Goal: Transaction & Acquisition: Purchase product/service

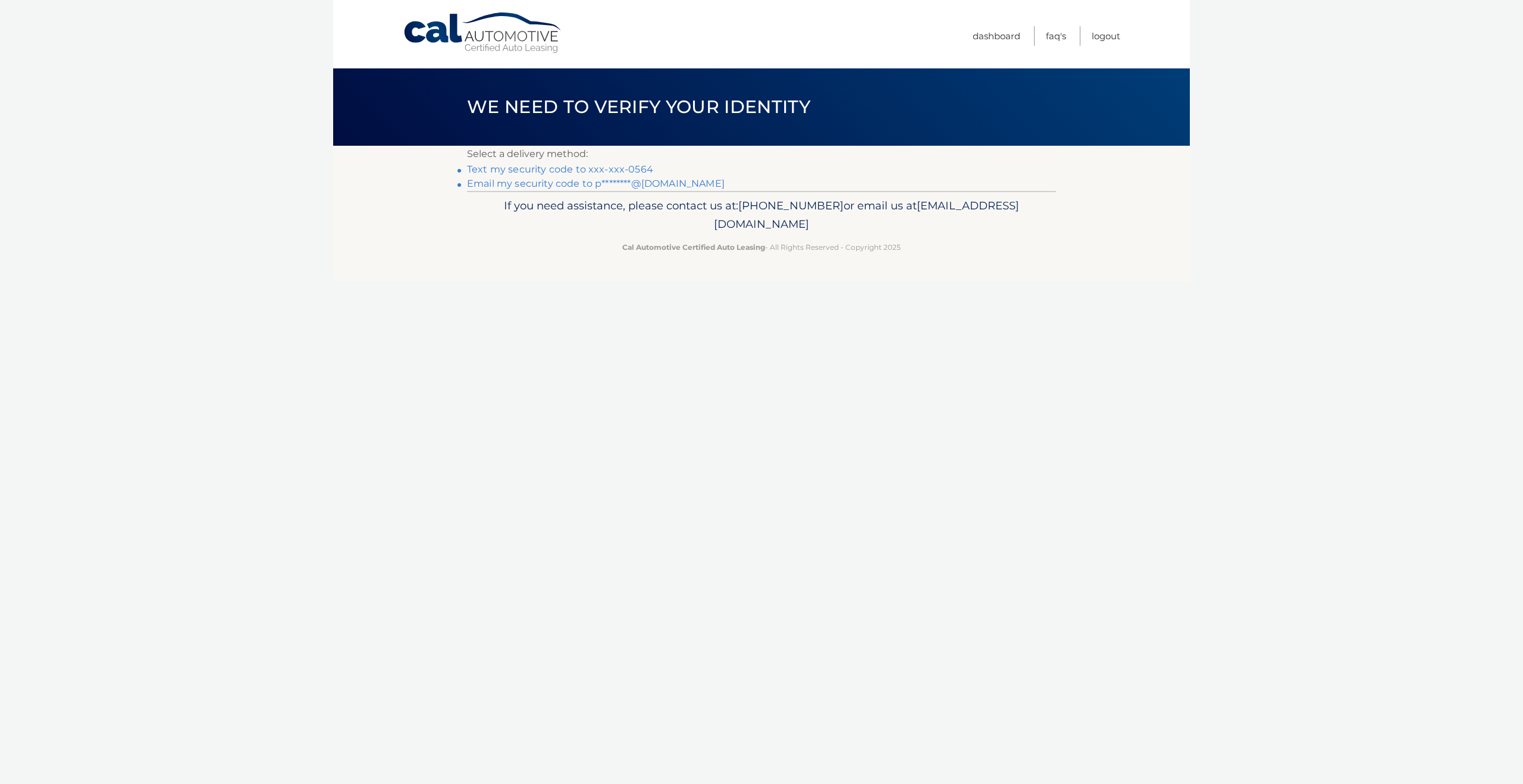
click at [604, 167] on link "Text my security code to xxx-xxx-0564" at bounding box center [560, 169] width 186 height 11
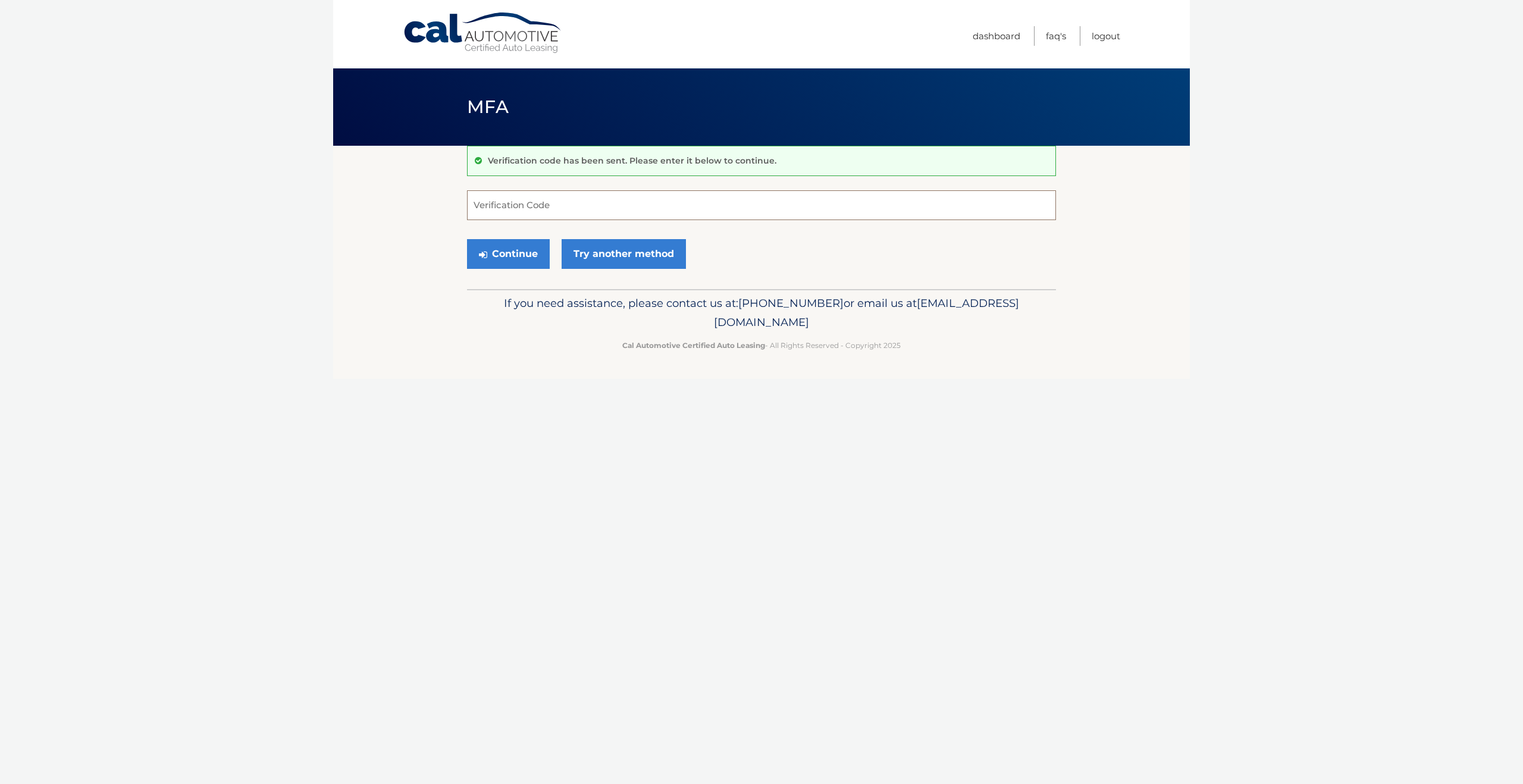
click at [558, 203] on input "Verification Code" at bounding box center [761, 205] width 589 height 29
type input "032799"
click at [467, 239] on button "Continue" at bounding box center [508, 254] width 83 height 29
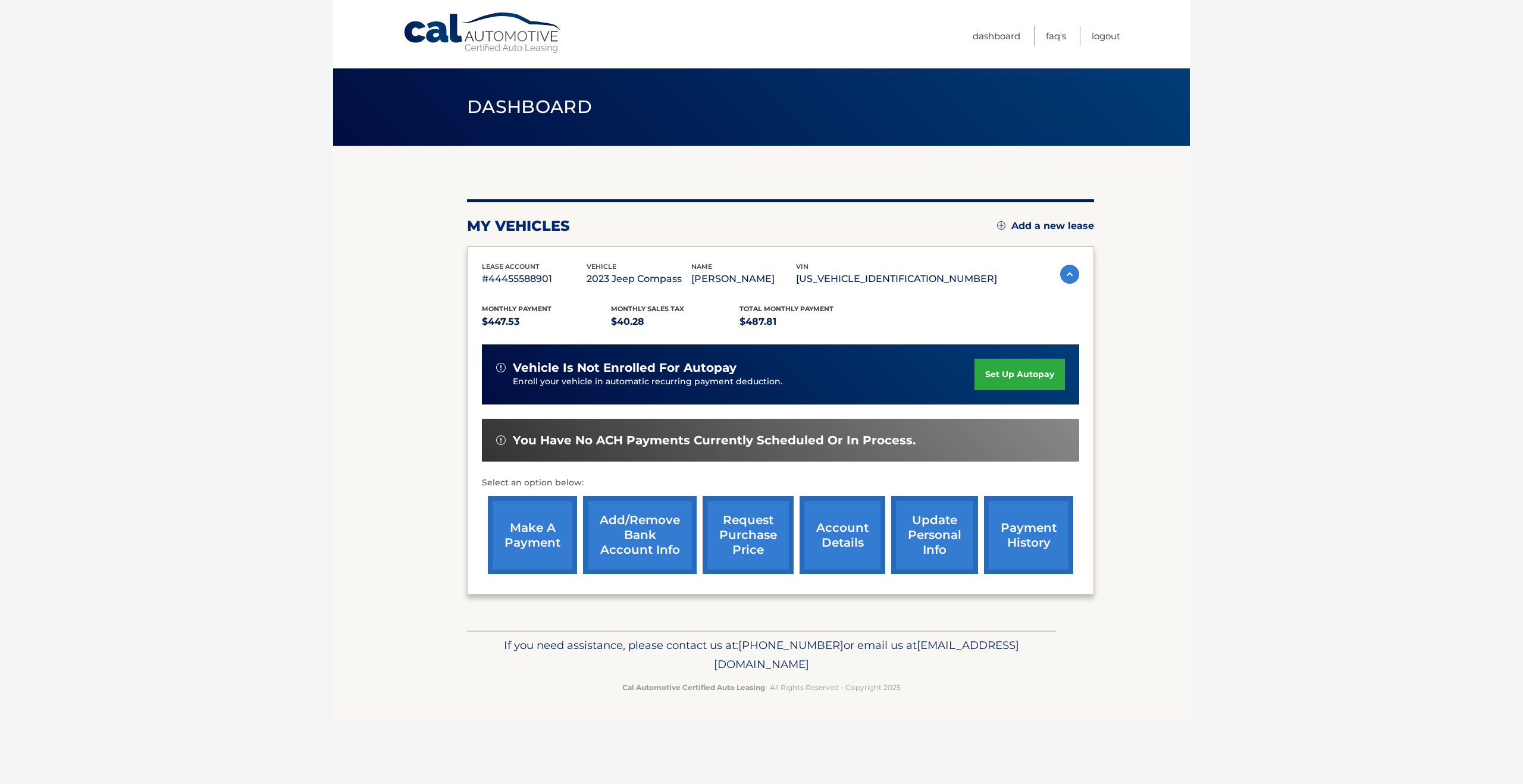
click at [531, 540] on link "make a payment" at bounding box center [532, 535] width 89 height 78
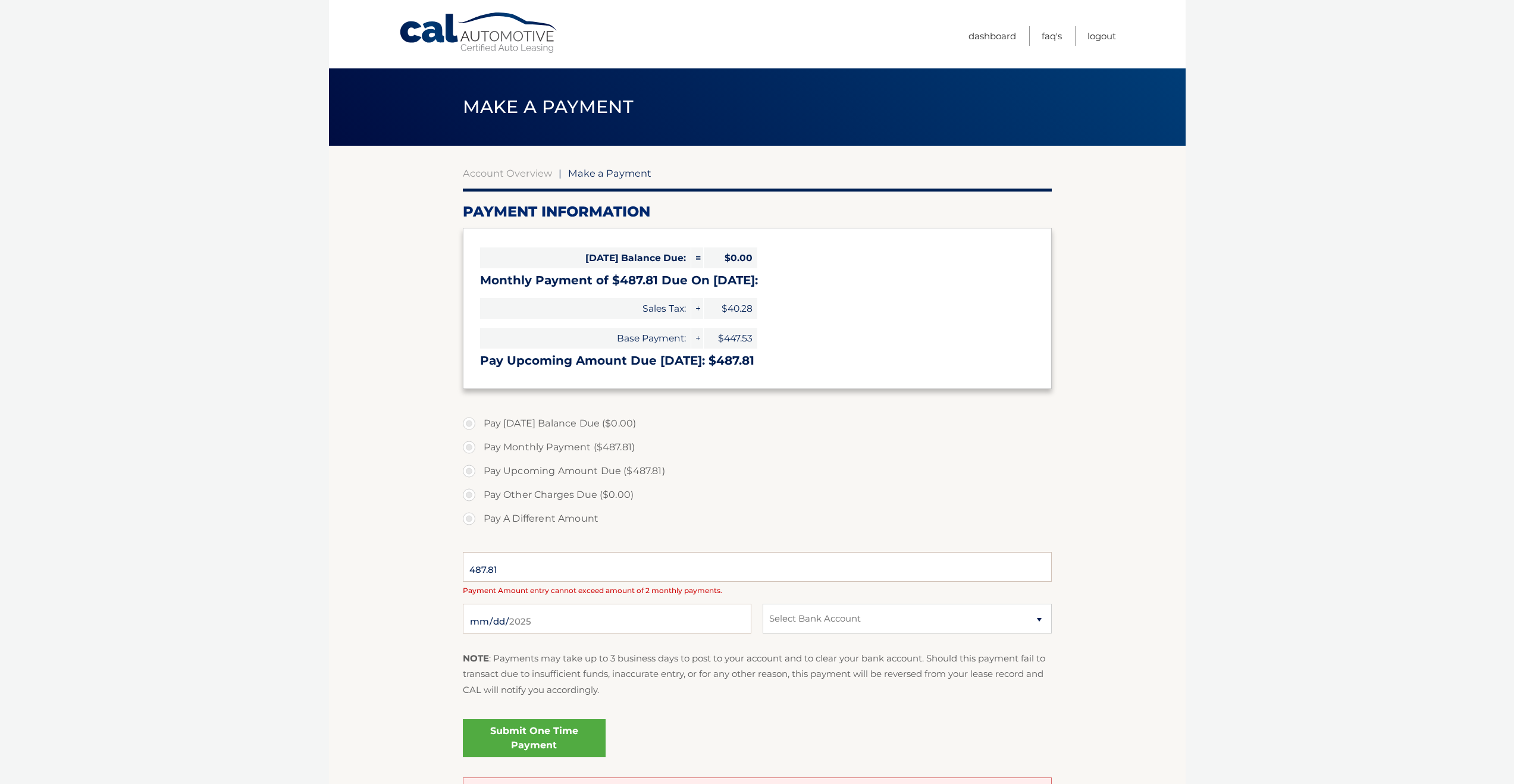
select select "OWY1NjFhOTUtMTFkOC00NmYyLTlkNWMtM2JhMTVlNDg3MzRk"
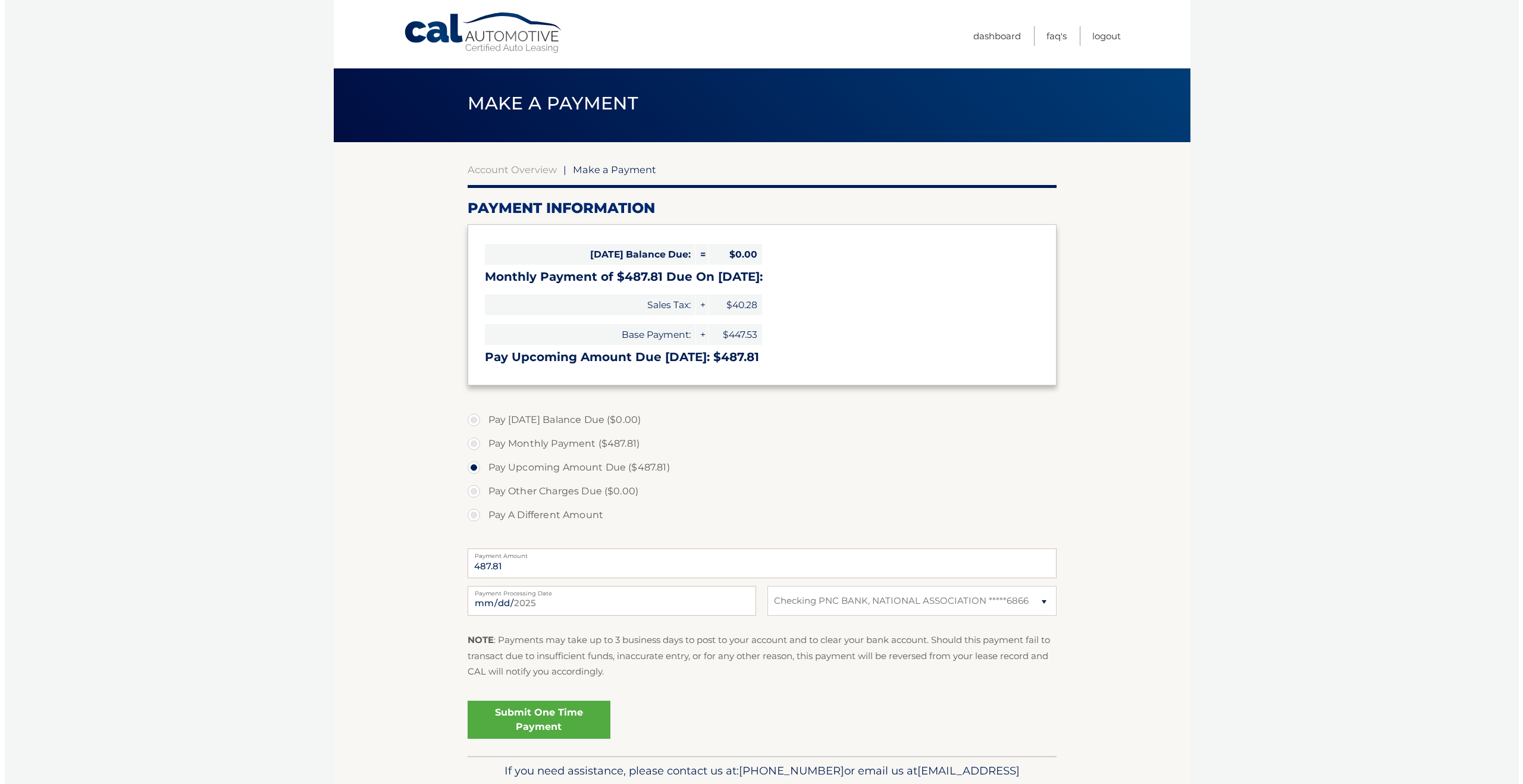
scroll to position [36, 0]
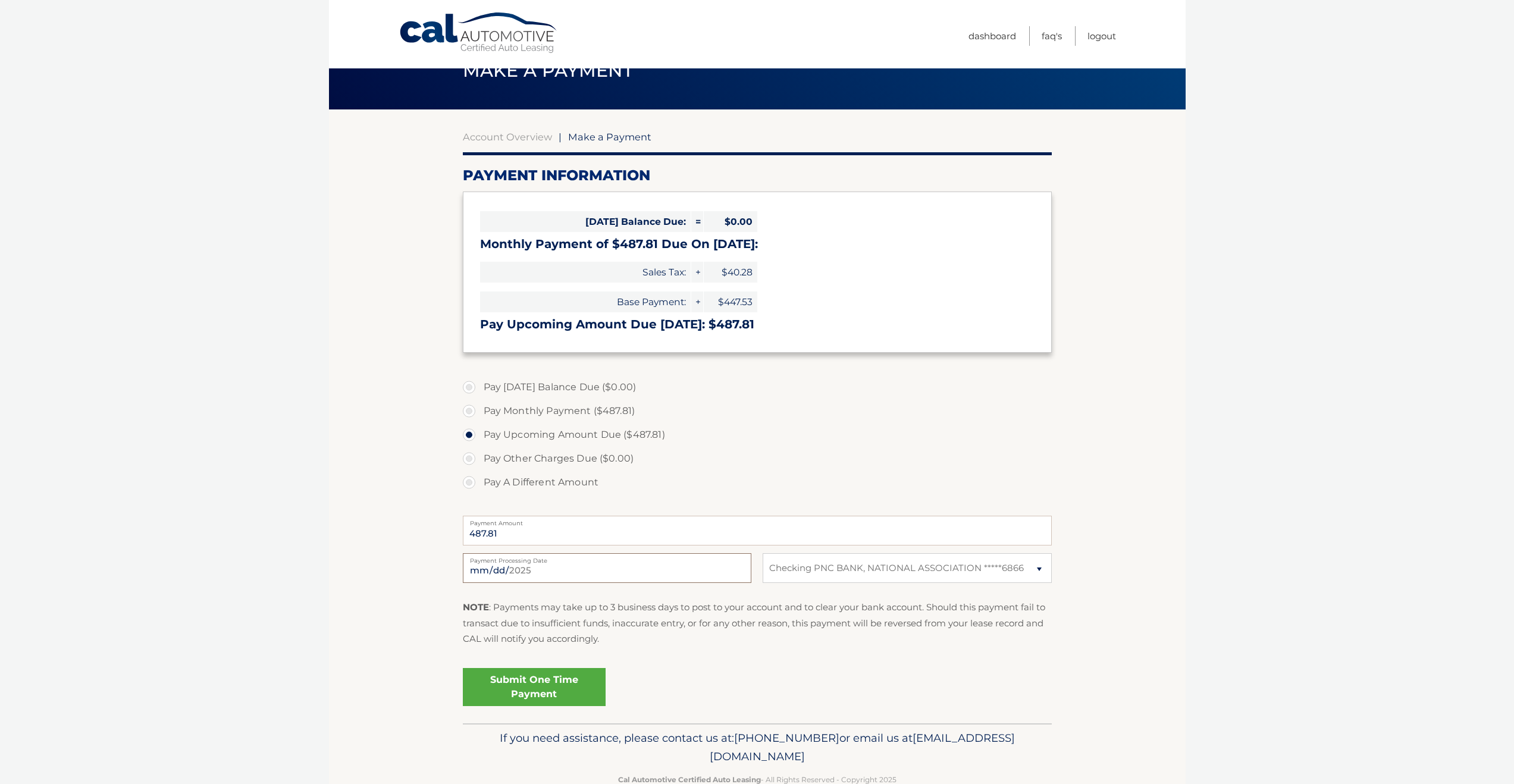
click at [699, 568] on input "2025-09-12" at bounding box center [607, 568] width 289 height 29
type input "2025-09-15"
click at [543, 689] on link "Submit One Time Payment" at bounding box center [534, 687] width 143 height 38
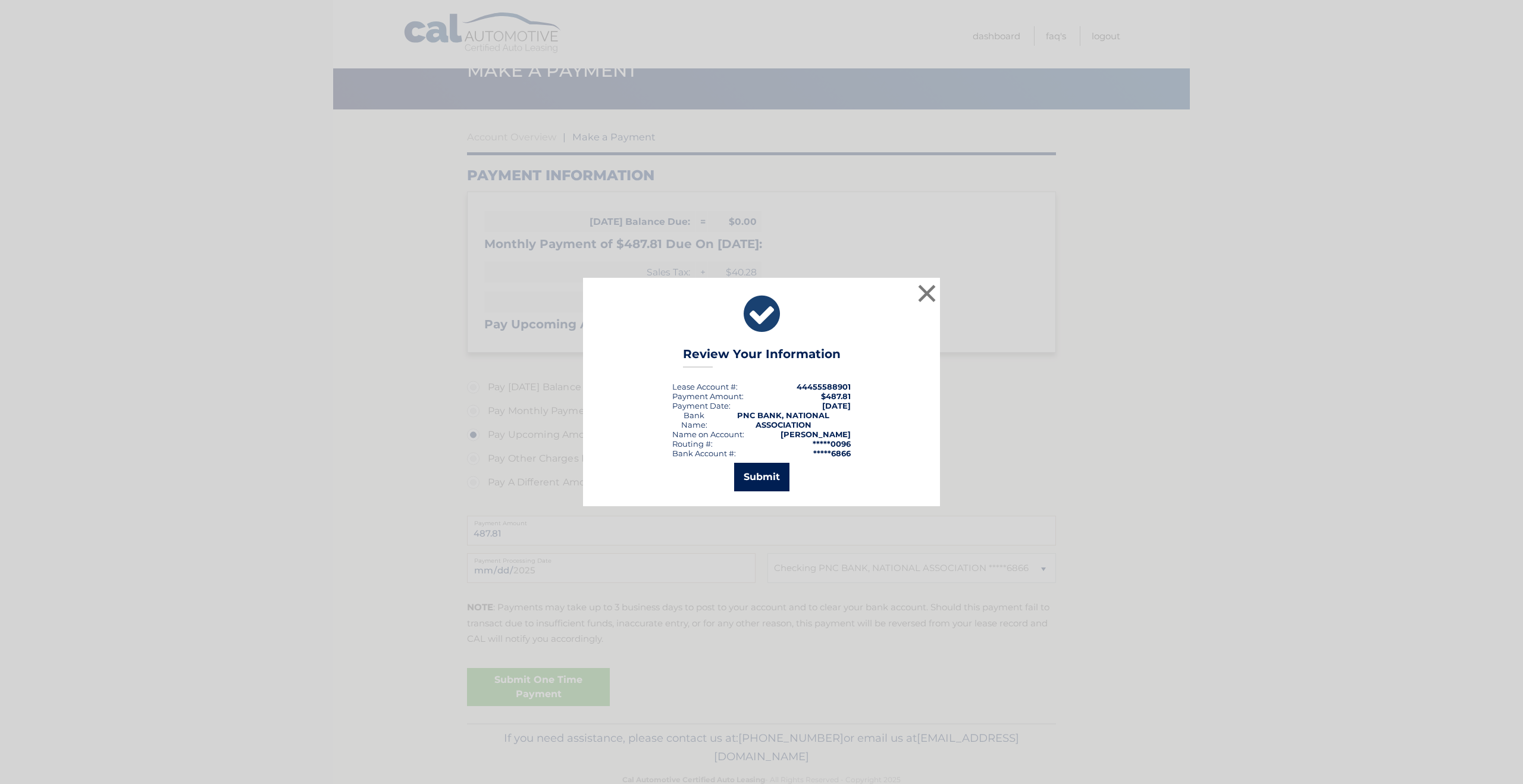
click at [772, 478] on button "Submit" at bounding box center [761, 477] width 55 height 29
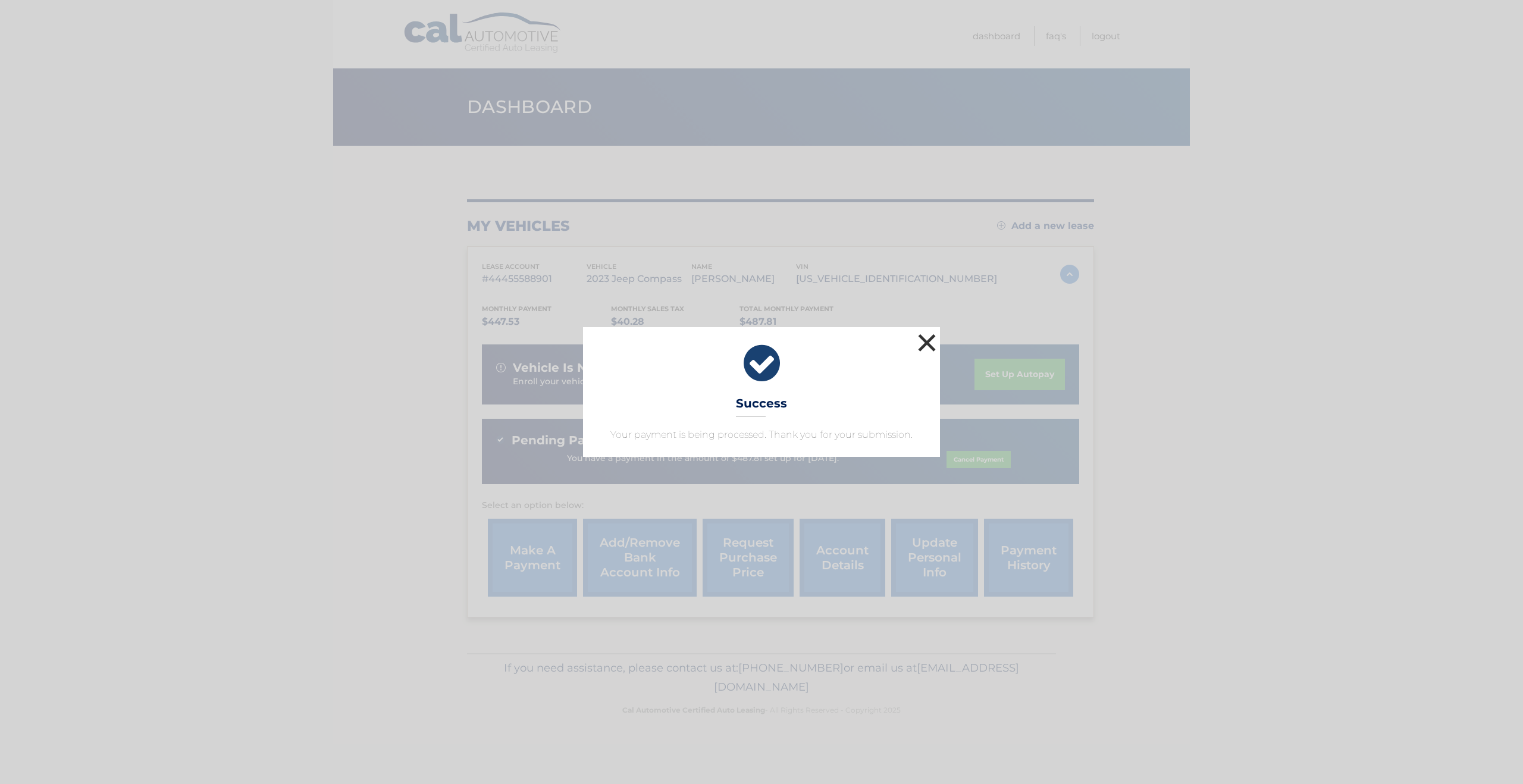
click at [929, 340] on button "×" at bounding box center [927, 342] width 24 height 24
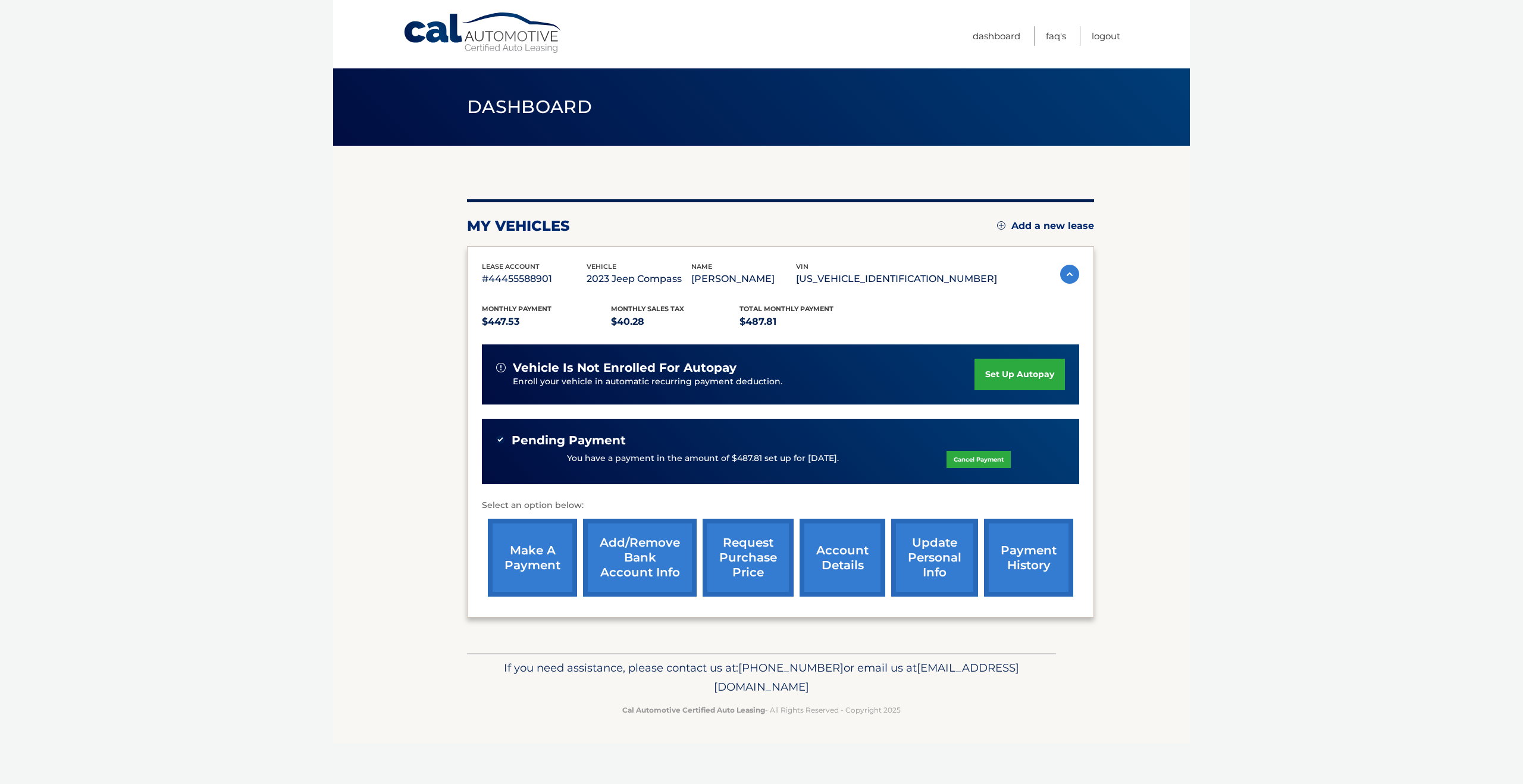
click at [826, 550] on link "account details" at bounding box center [842, 557] width 85 height 78
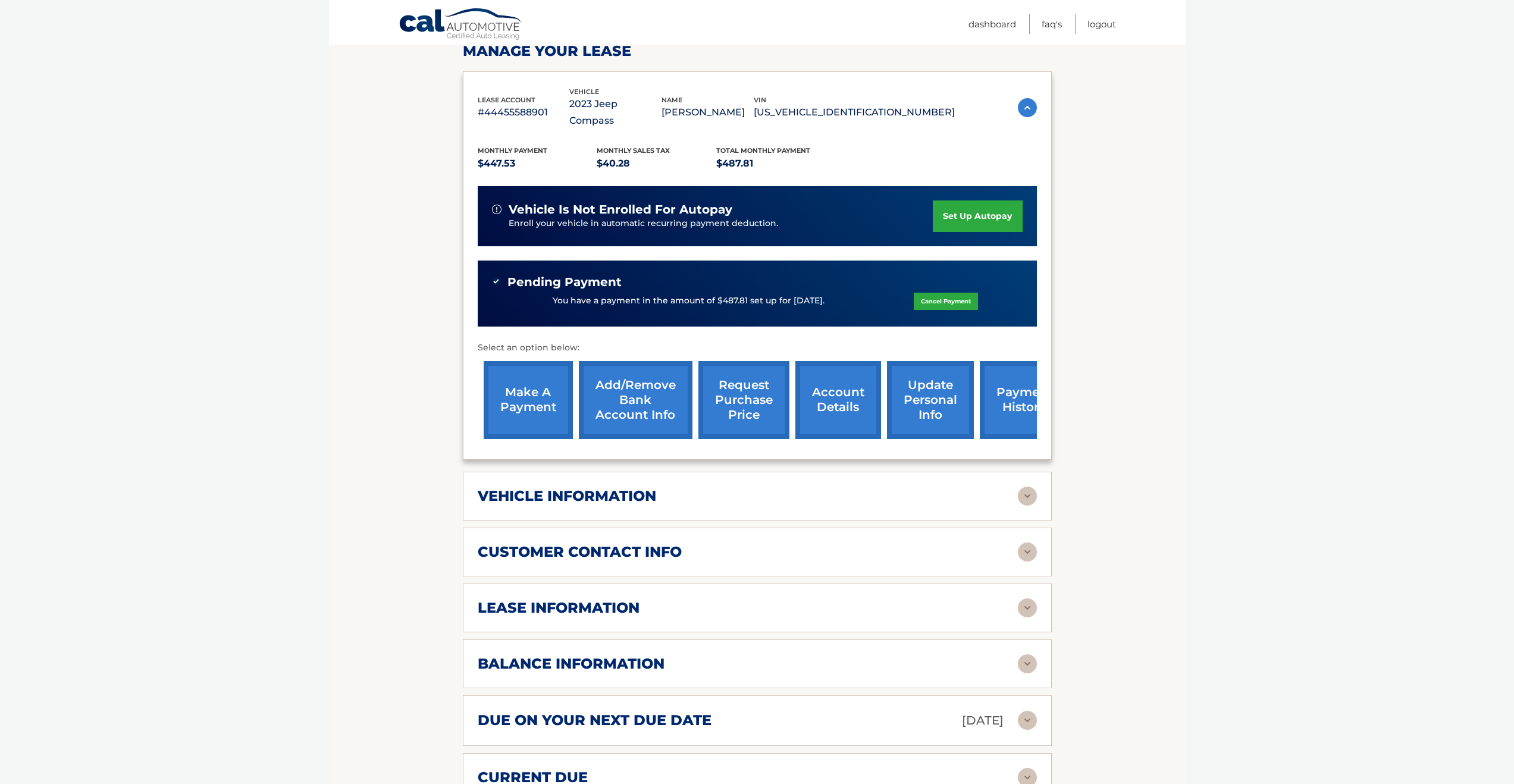
scroll to position [249, 0]
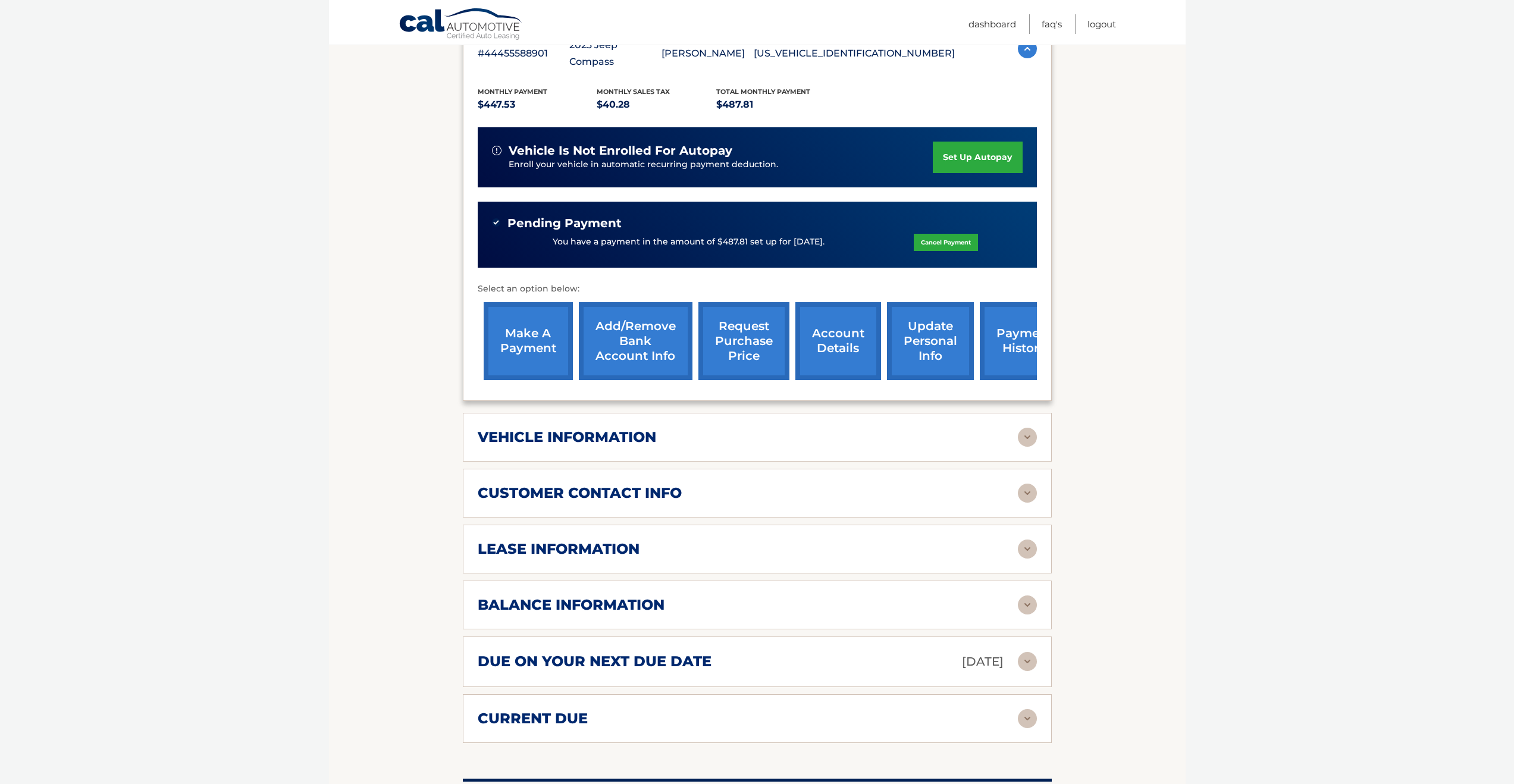
click at [1014, 428] on div "vehicle information" at bounding box center [747, 437] width 540 height 18
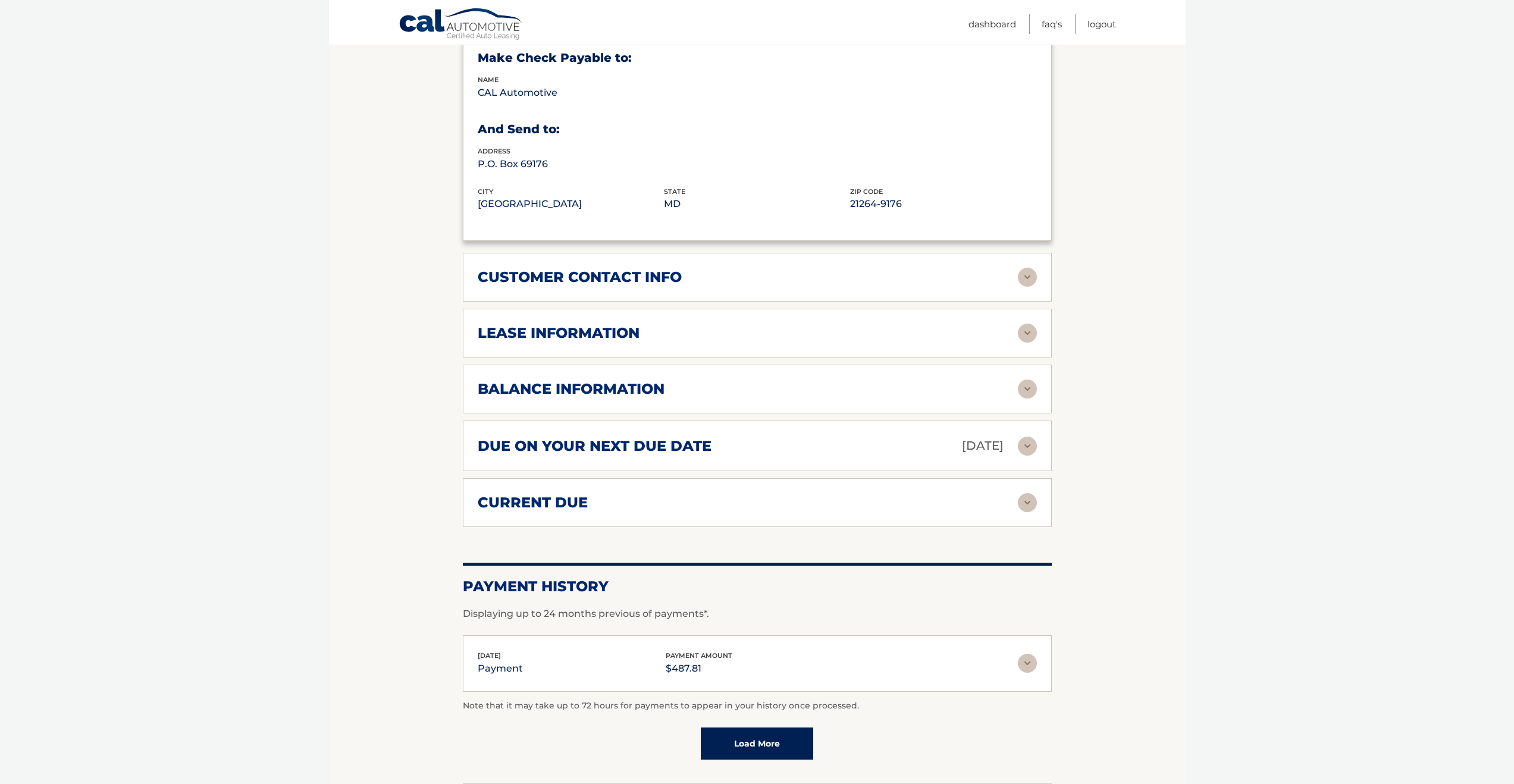
scroll to position [747, 0]
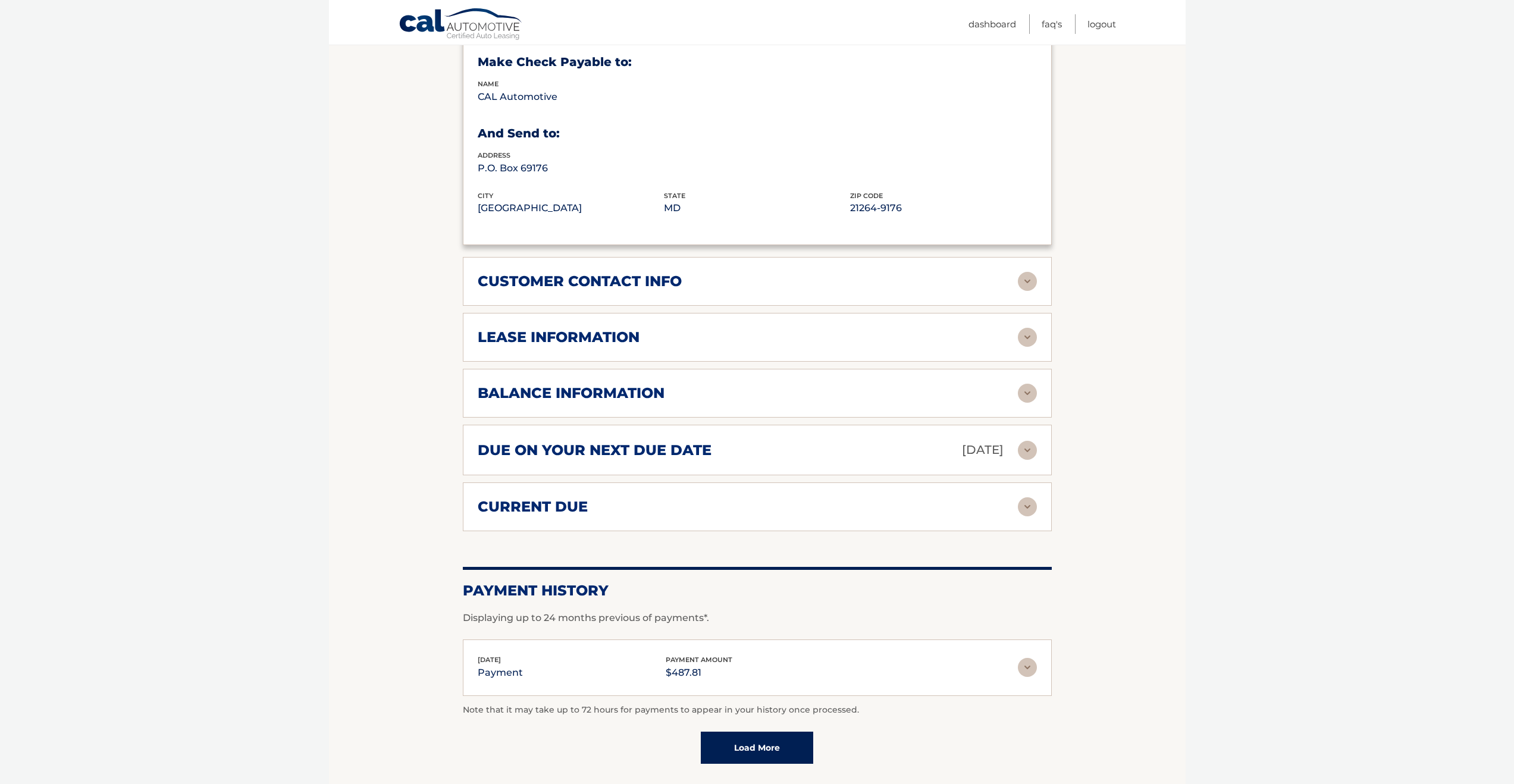
click at [1025, 328] on img at bounding box center [1027, 337] width 19 height 19
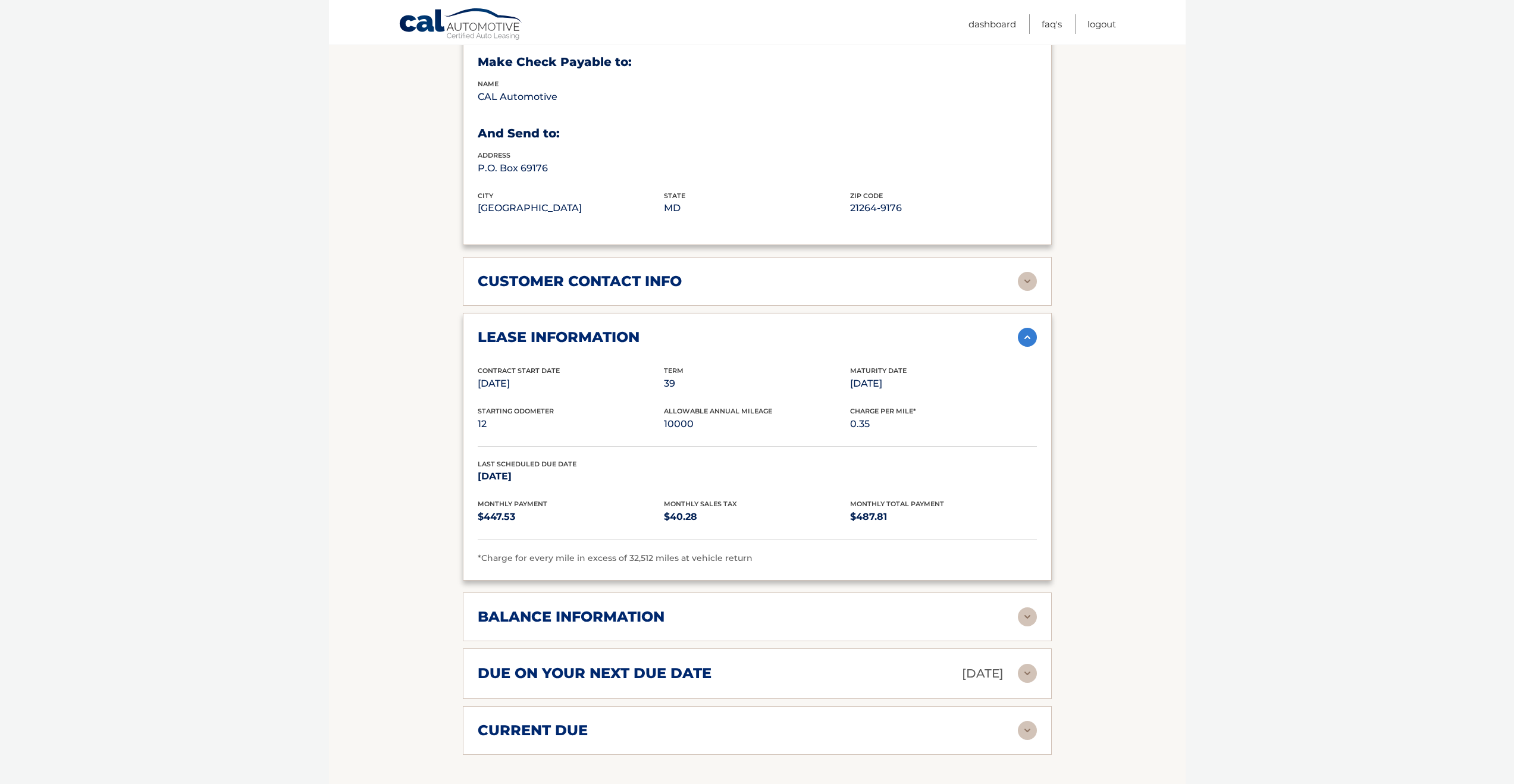
click at [1025, 607] on img at bounding box center [1027, 616] width 19 height 19
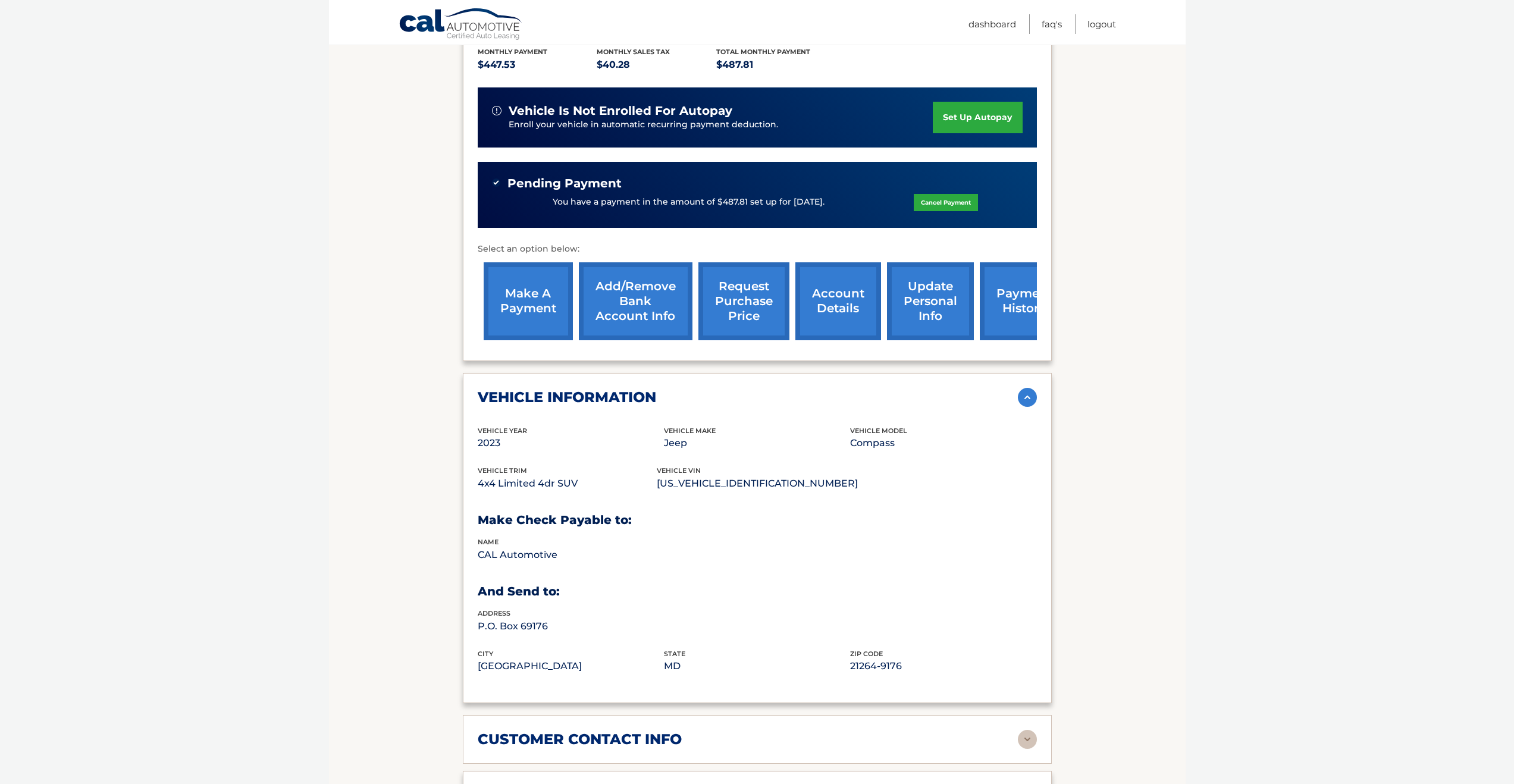
scroll to position [0, 0]
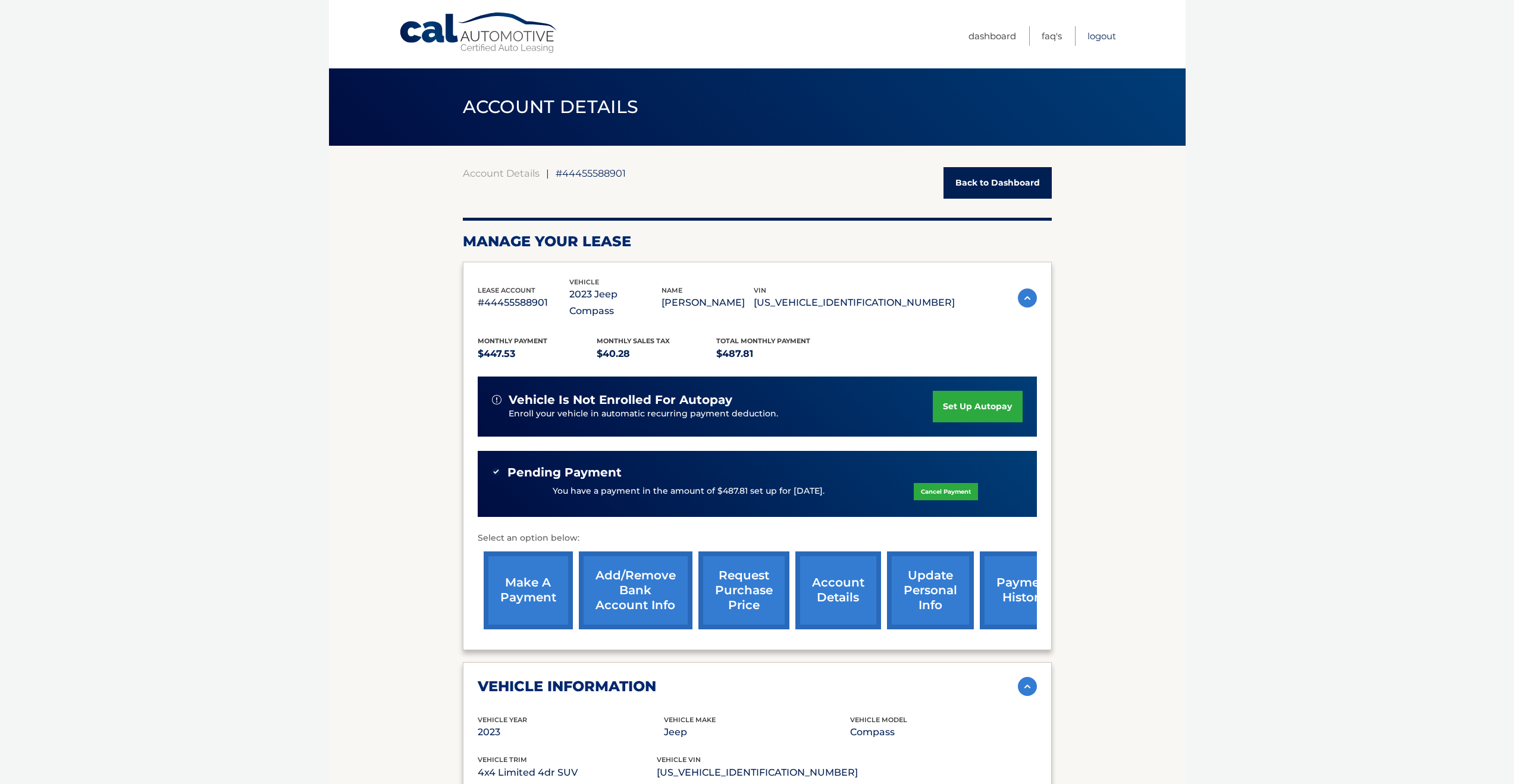
click at [1103, 38] on link "Logout" at bounding box center [1102, 36] width 29 height 20
